Goal: Transaction & Acquisition: Book appointment/travel/reservation

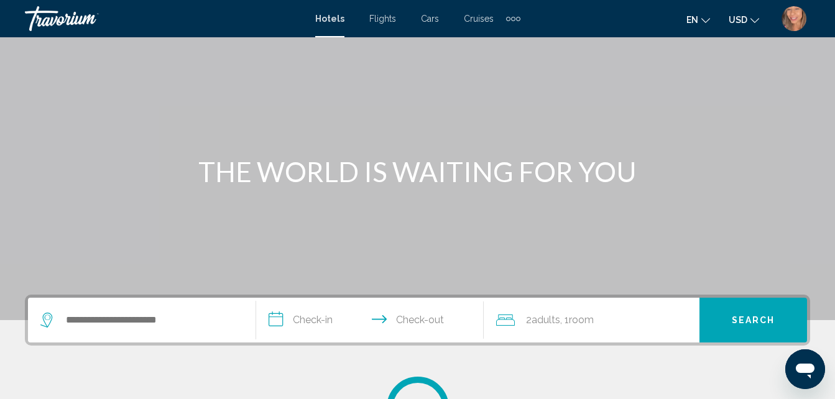
scroll to position [186, 0]
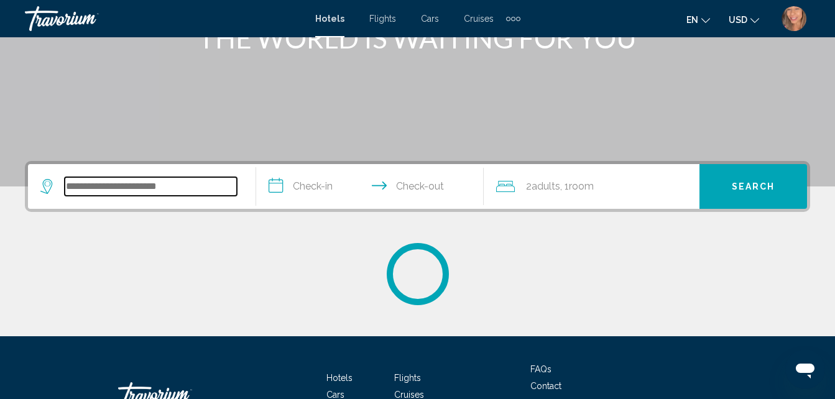
click at [126, 181] on input "Search widget" at bounding box center [151, 186] width 172 height 19
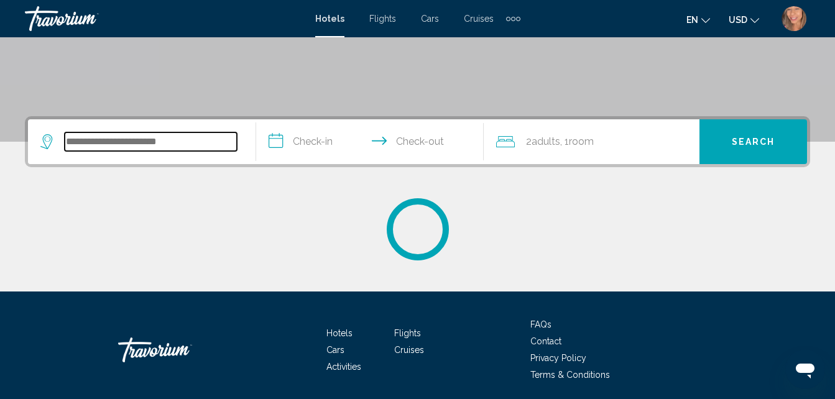
scroll to position [276, 0]
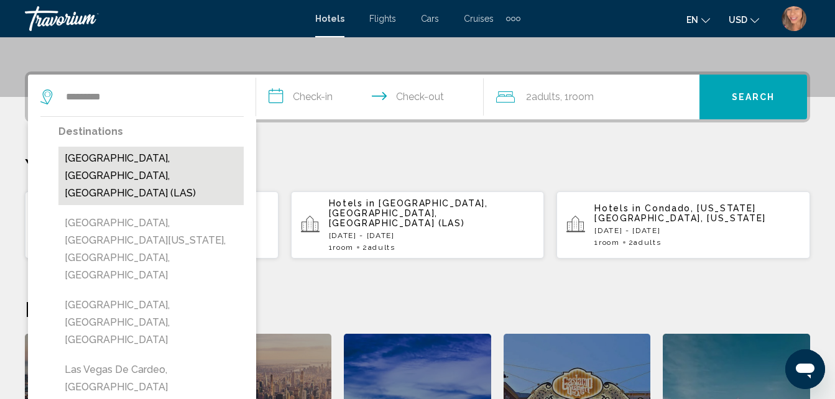
click at [171, 160] on button "[GEOGRAPHIC_DATA], [GEOGRAPHIC_DATA], [GEOGRAPHIC_DATA] (LAS)" at bounding box center [150, 176] width 185 height 58
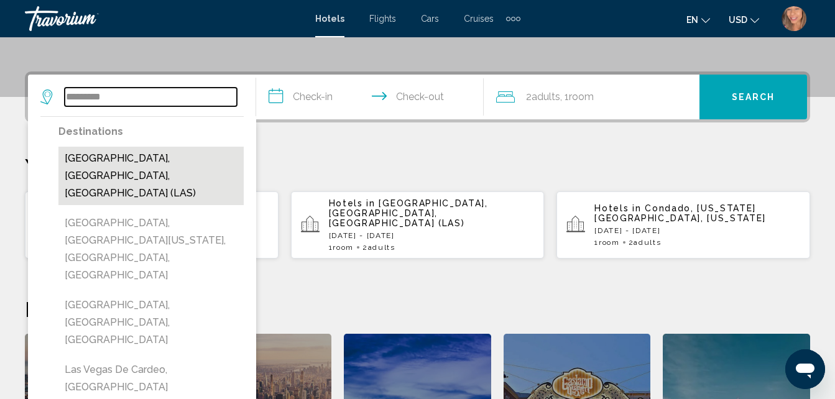
type input "**********"
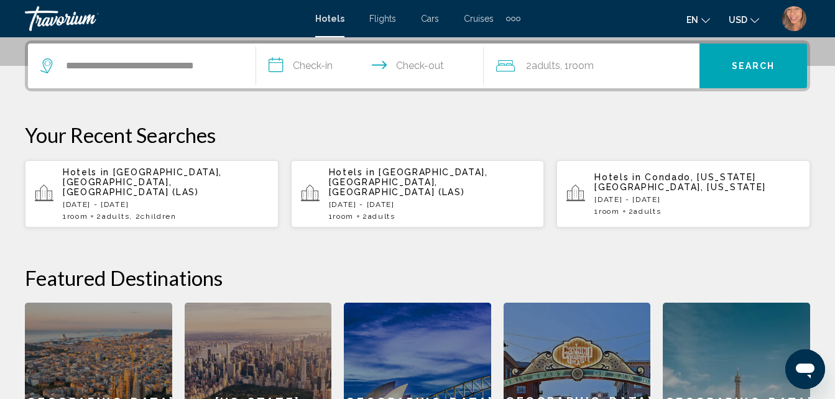
click at [317, 70] on input "**********" at bounding box center [372, 68] width 233 height 48
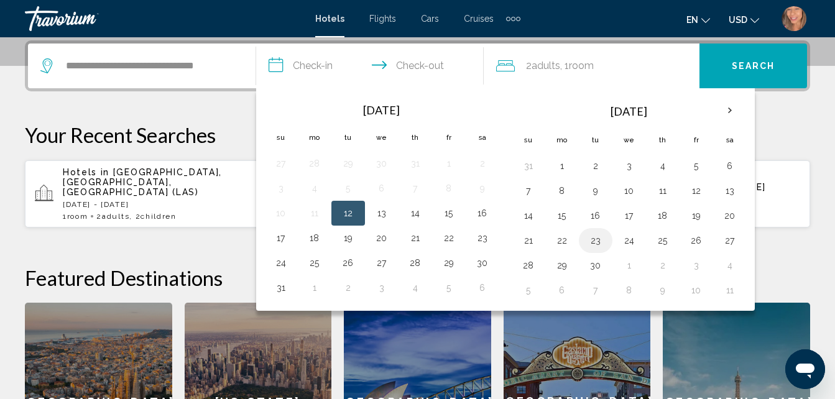
click at [594, 243] on button "23" at bounding box center [596, 240] width 20 height 17
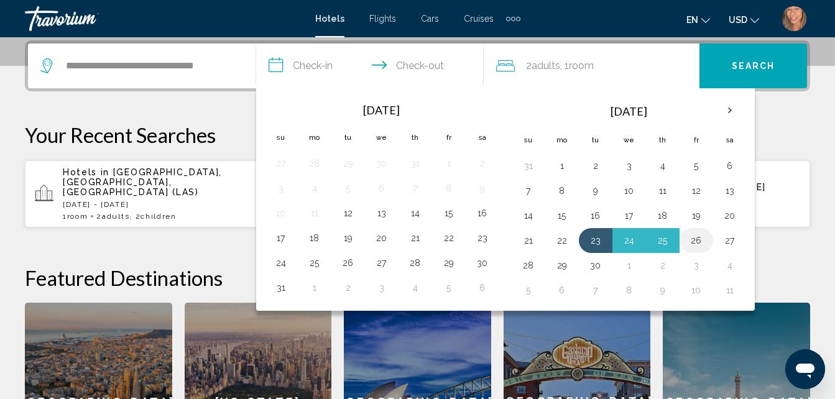
click at [691, 242] on button "26" at bounding box center [696, 240] width 20 height 17
type input "**********"
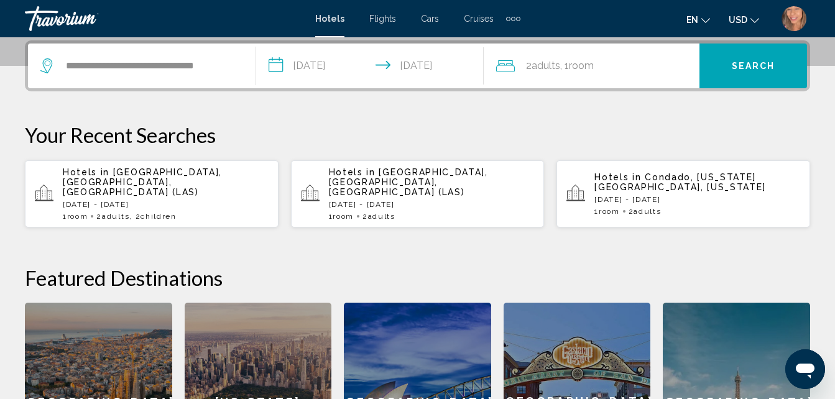
click at [729, 71] on button "Search" at bounding box center [753, 66] width 108 height 45
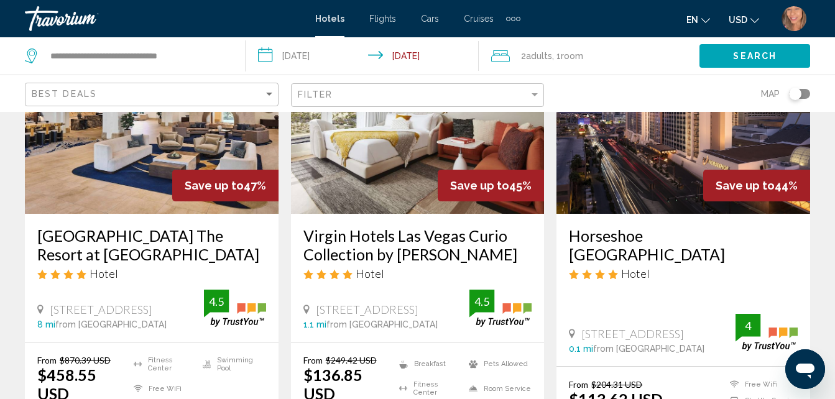
scroll to position [1605, 0]
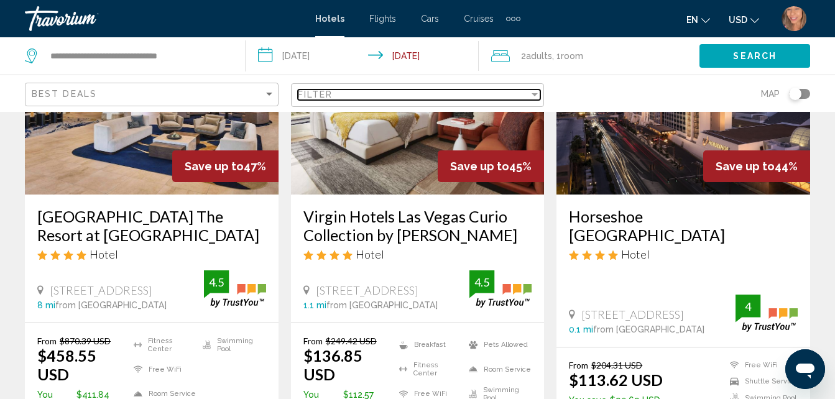
click at [343, 95] on div "Filter" at bounding box center [414, 95] width 232 height 10
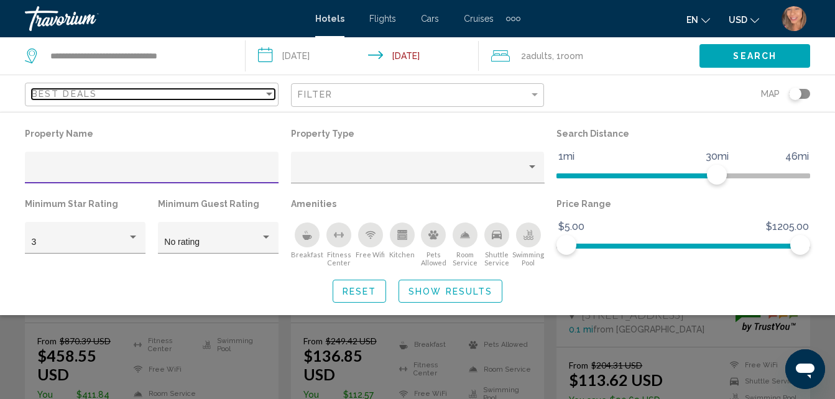
click at [228, 90] on div "Best Deals" at bounding box center [148, 94] width 232 height 10
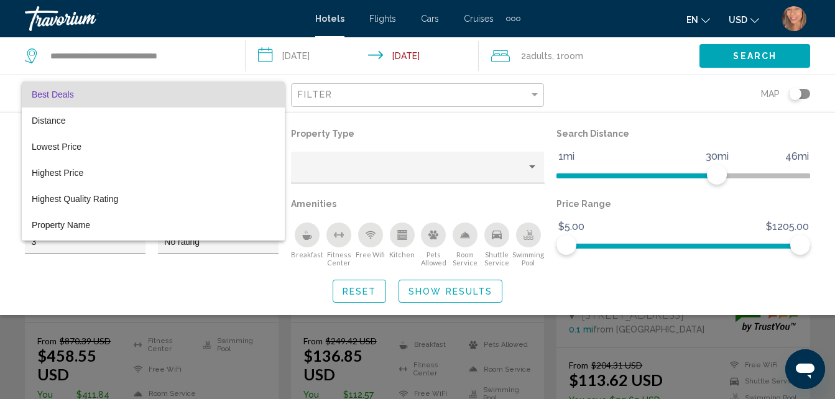
click at [382, 132] on div at bounding box center [417, 199] width 835 height 399
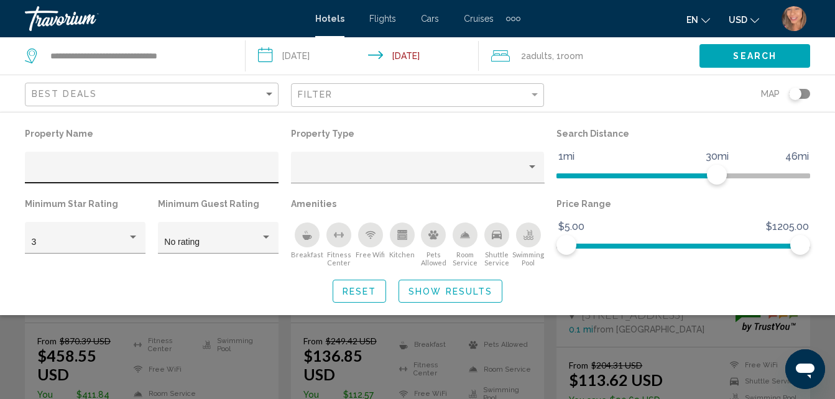
click at [89, 175] on input "Hotel Filters" at bounding box center [152, 172] width 241 height 10
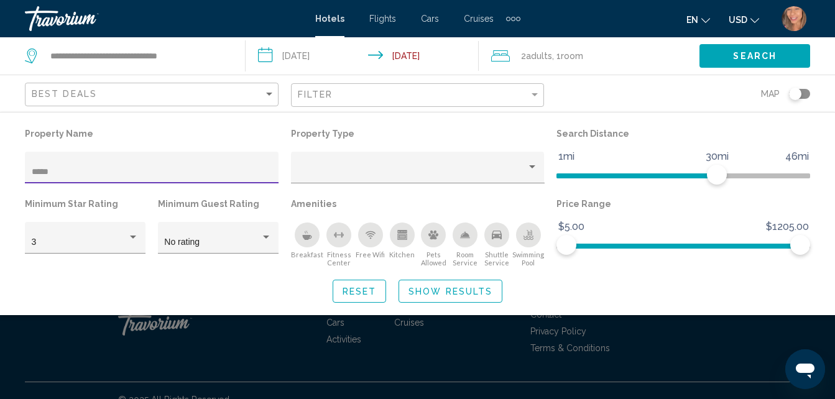
type input "*****"
click at [633, 270] on div "Property Name ***** Property Type Search Distance 1mi 46mi 30mi Minimum Star Ra…" at bounding box center [417, 214] width 835 height 178
click at [466, 287] on span "Show Results" at bounding box center [450, 292] width 84 height 10
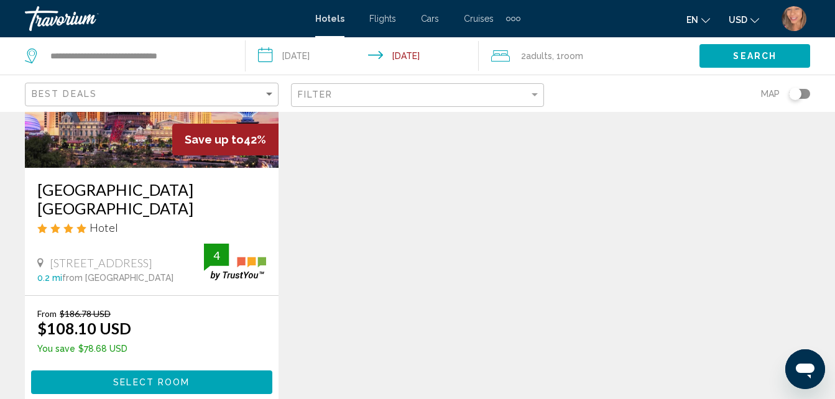
scroll to position [209, 0]
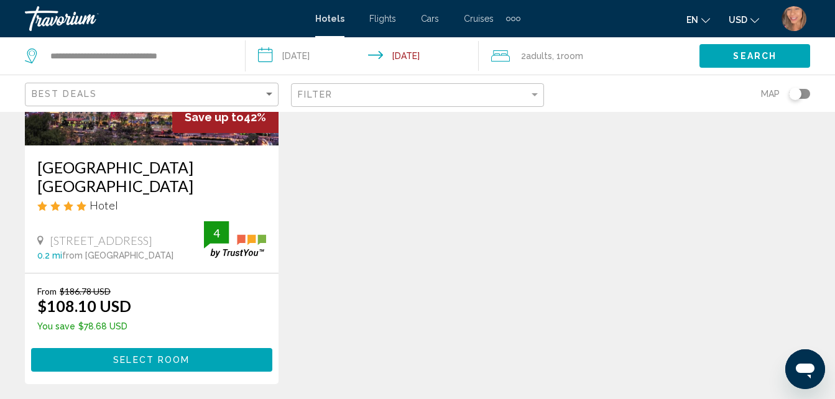
click at [191, 348] on button "Select Room" at bounding box center [151, 359] width 241 height 23
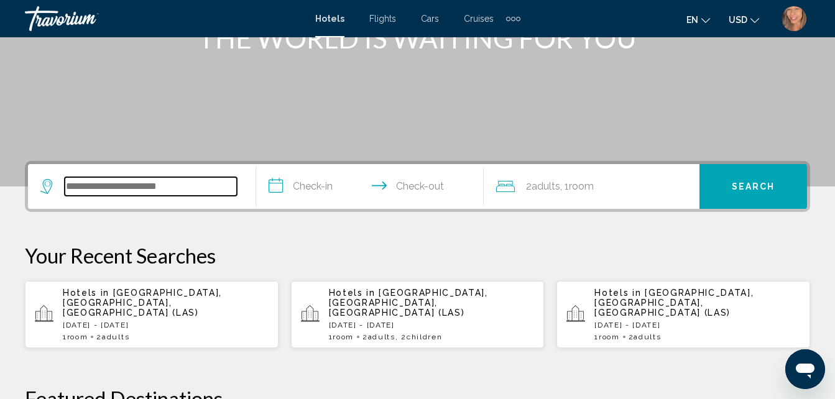
click at [106, 181] on input "Search widget" at bounding box center [151, 186] width 172 height 19
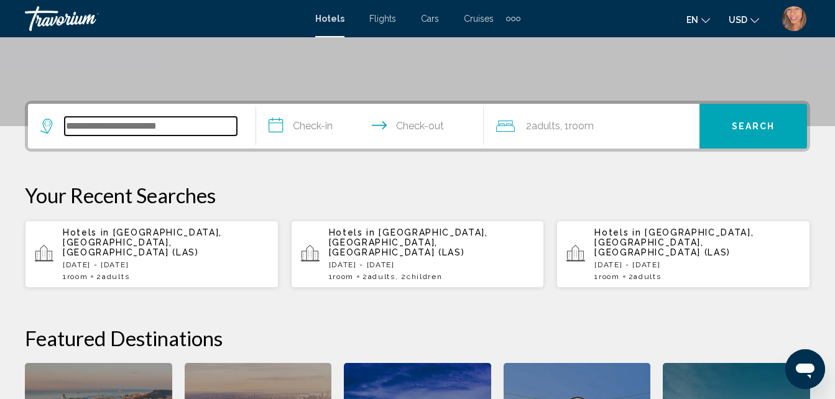
scroll to position [307, 0]
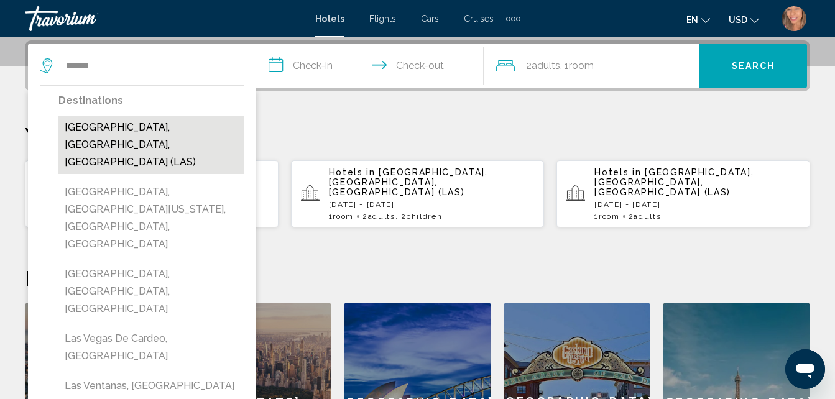
click at [163, 128] on button "[GEOGRAPHIC_DATA], [GEOGRAPHIC_DATA], [GEOGRAPHIC_DATA] (LAS)" at bounding box center [150, 145] width 185 height 58
type input "**********"
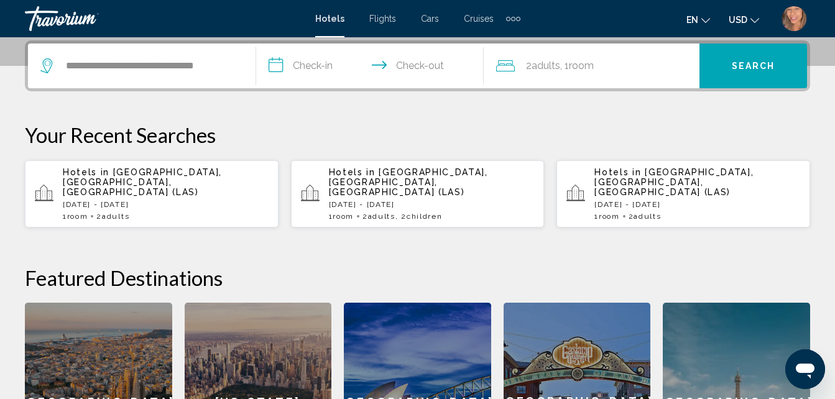
click at [318, 65] on input "**********" at bounding box center [372, 68] width 233 height 48
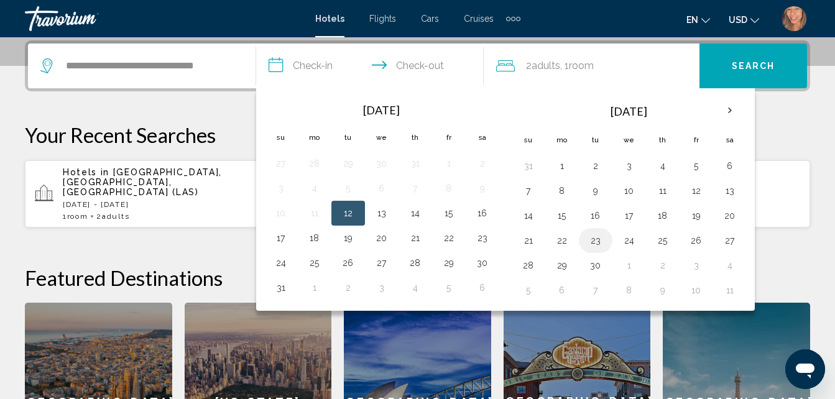
click at [599, 242] on button "23" at bounding box center [596, 240] width 20 height 17
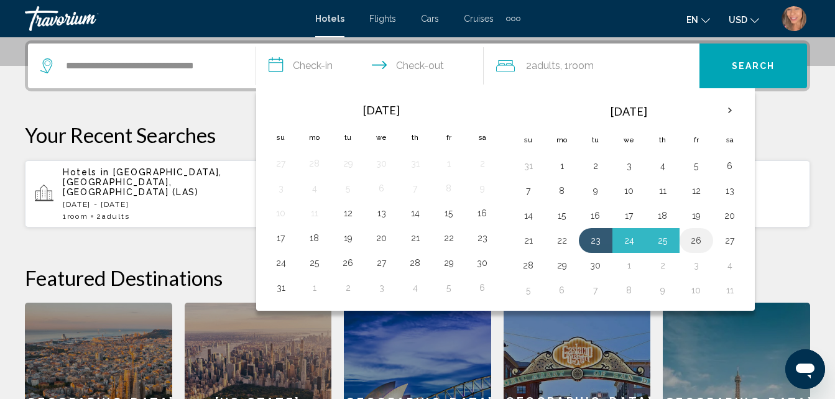
click at [696, 241] on button "26" at bounding box center [696, 240] width 20 height 17
type input "**********"
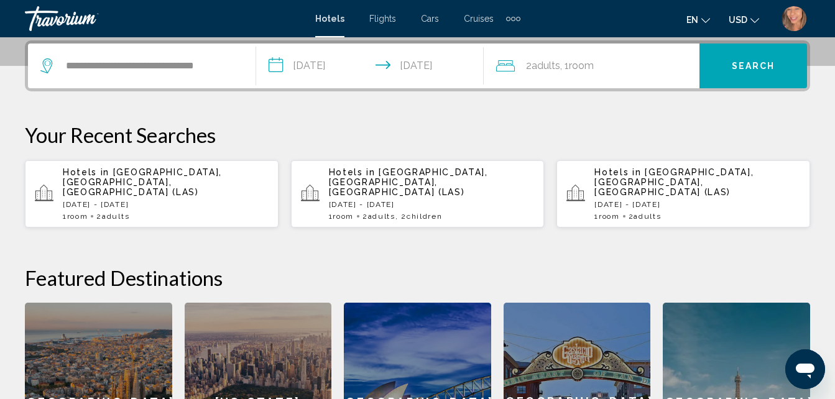
click at [745, 72] on button "Search" at bounding box center [753, 66] width 108 height 45
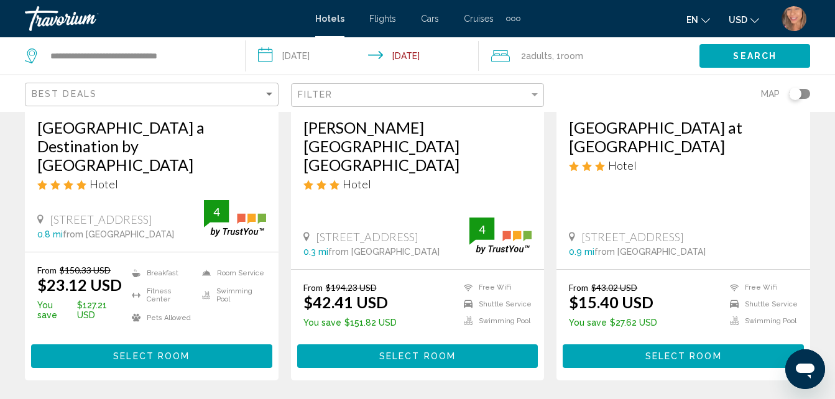
scroll to position [311, 0]
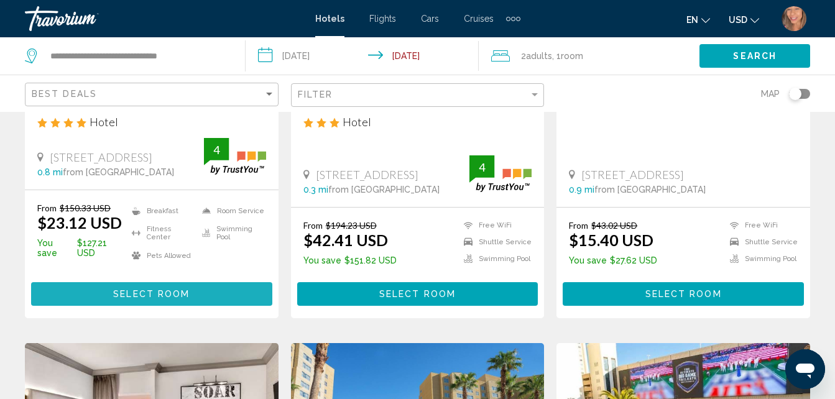
click at [145, 282] on button "Select Room" at bounding box center [151, 293] width 241 height 23
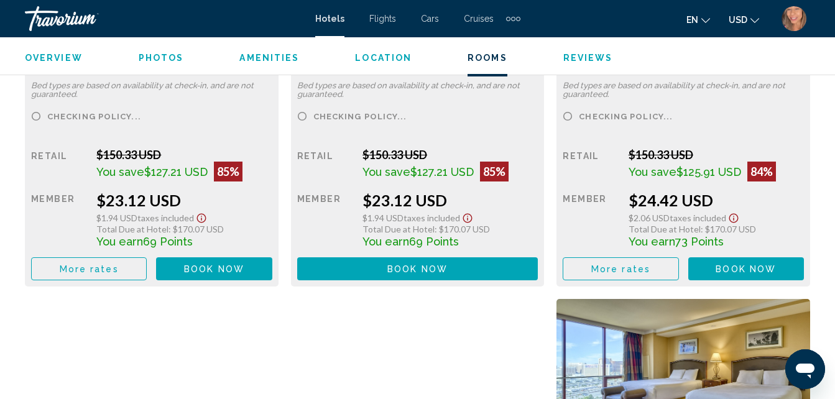
scroll to position [2122, 0]
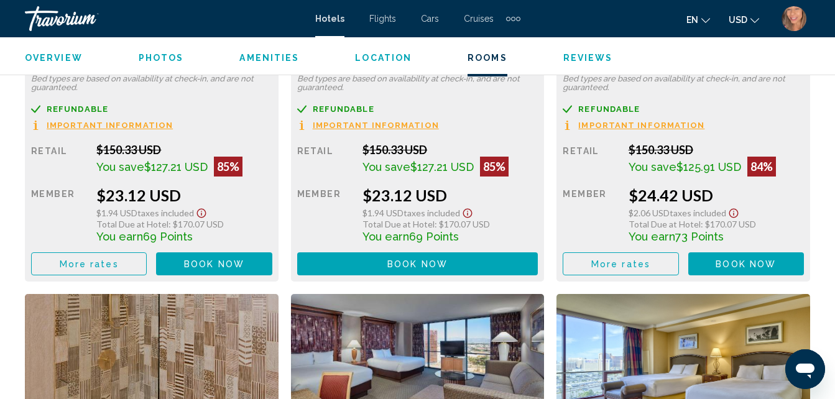
click at [208, 257] on button "Book now No longer available" at bounding box center [214, 263] width 116 height 23
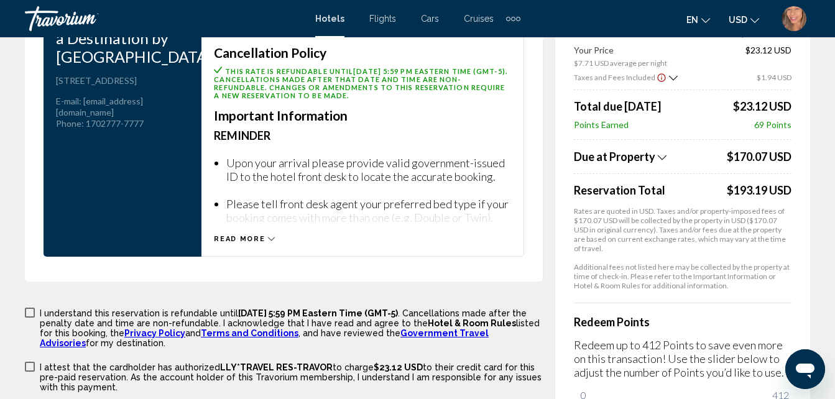
scroll to position [2051, 0]
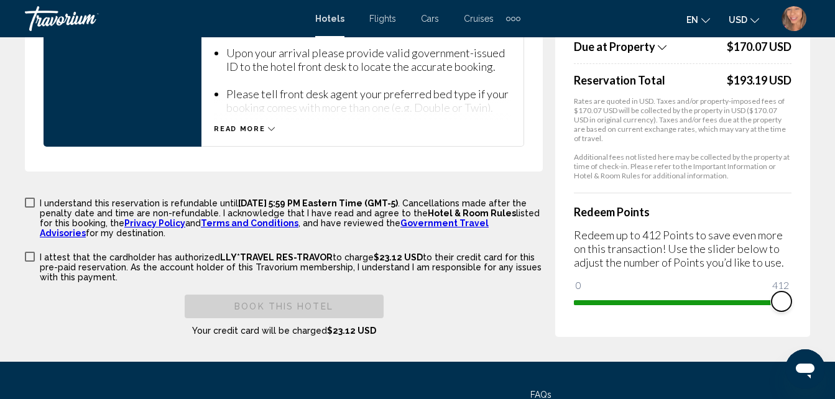
drag, startPoint x: 581, startPoint y: 263, endPoint x: 812, endPoint y: 258, distance: 231.3
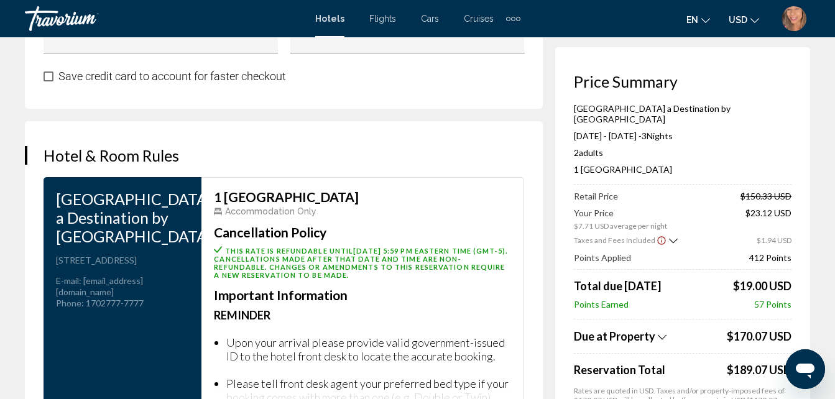
scroll to position [1740, 0]
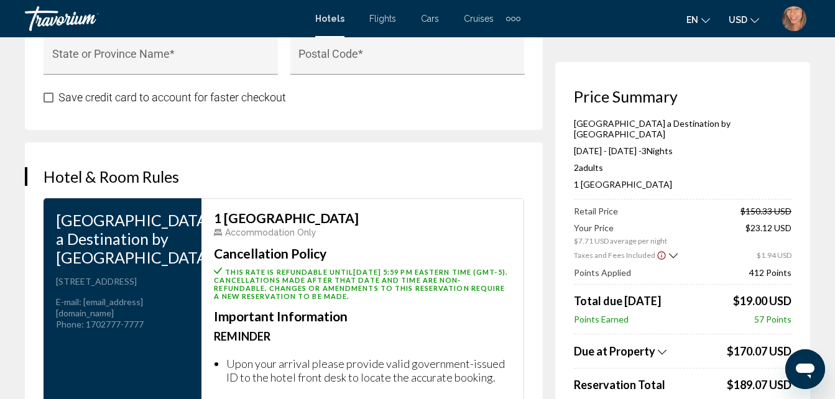
click at [801, 25] on img "User Menu" at bounding box center [793, 18] width 25 height 25
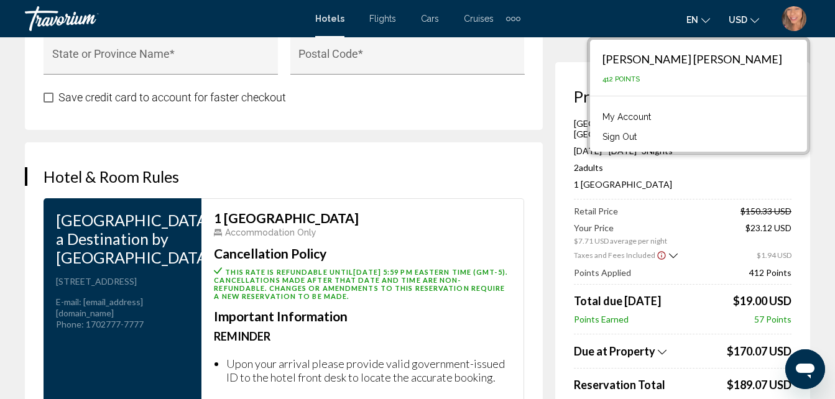
click at [657, 121] on link "My Account" at bounding box center [626, 117] width 61 height 16
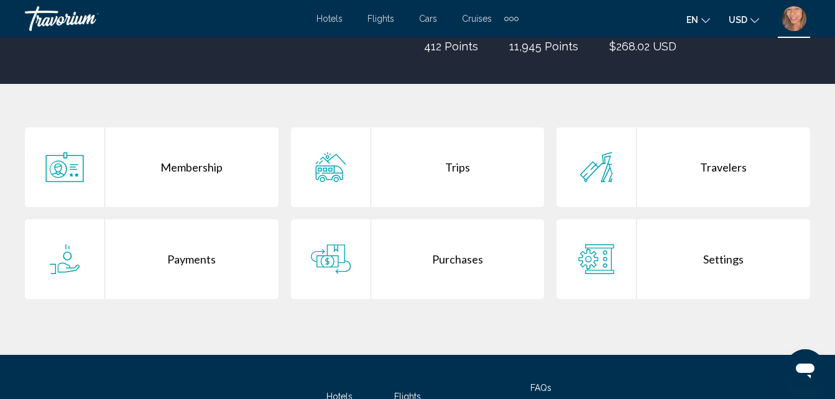
scroll to position [249, 0]
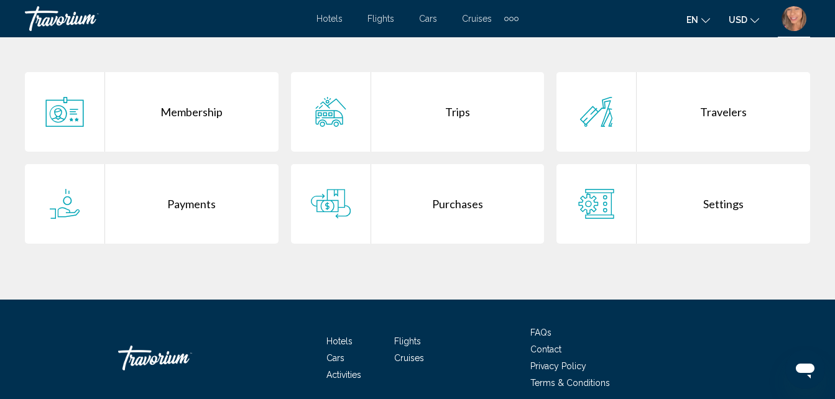
click at [470, 202] on div "Purchases" at bounding box center [457, 204] width 173 height 80
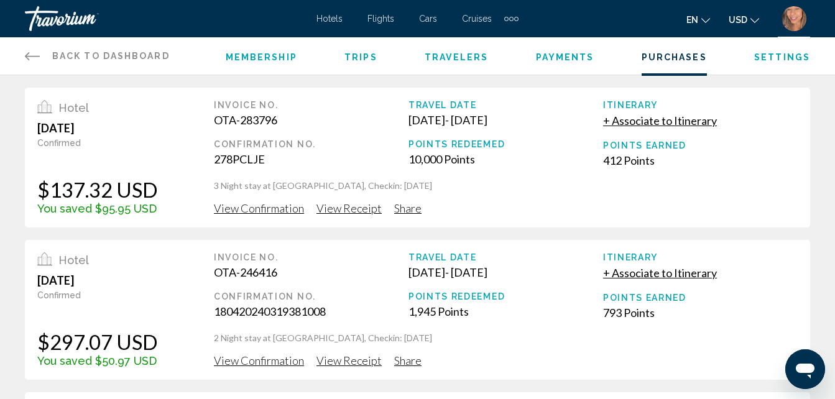
click at [361, 211] on span "View Receipt" at bounding box center [348, 208] width 65 height 14
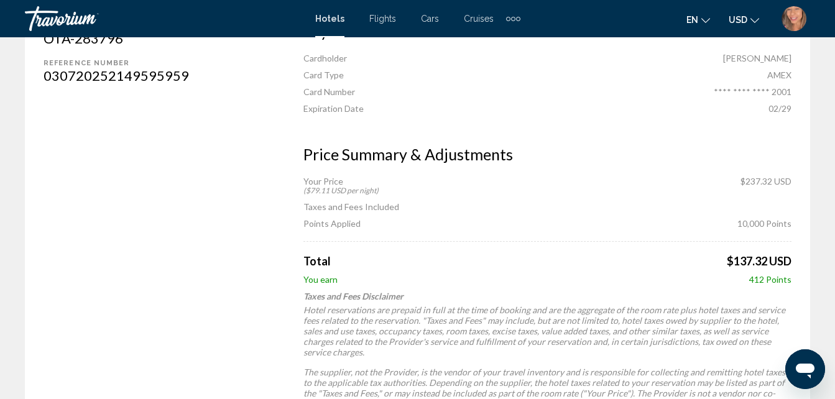
scroll to position [435, 0]
